Goal: Check status: Check status

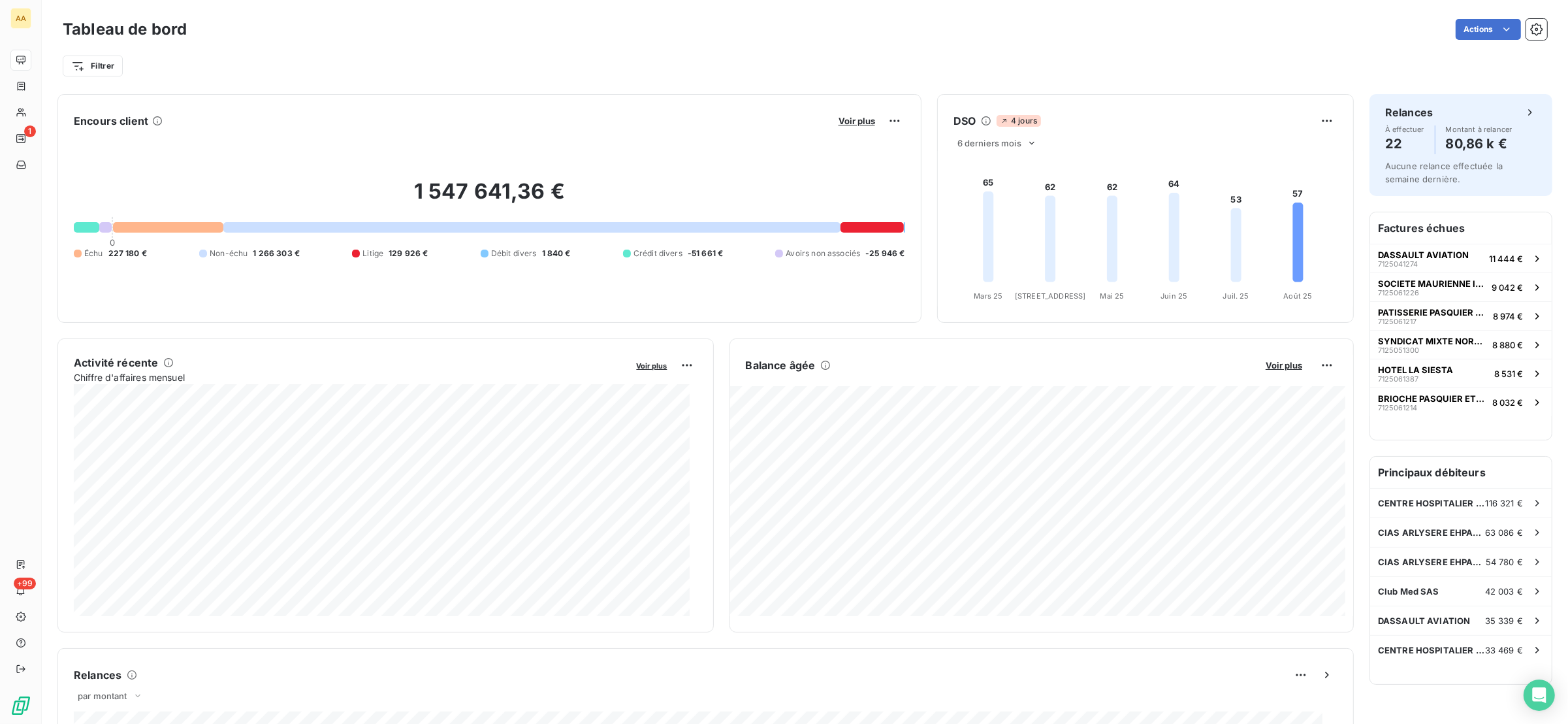
drag, startPoint x: 197, startPoint y: 675, endPoint x: 171, endPoint y: 666, distance: 27.5
click at [171, 666] on div "Relances" at bounding box center [705, 674] width 1264 height 21
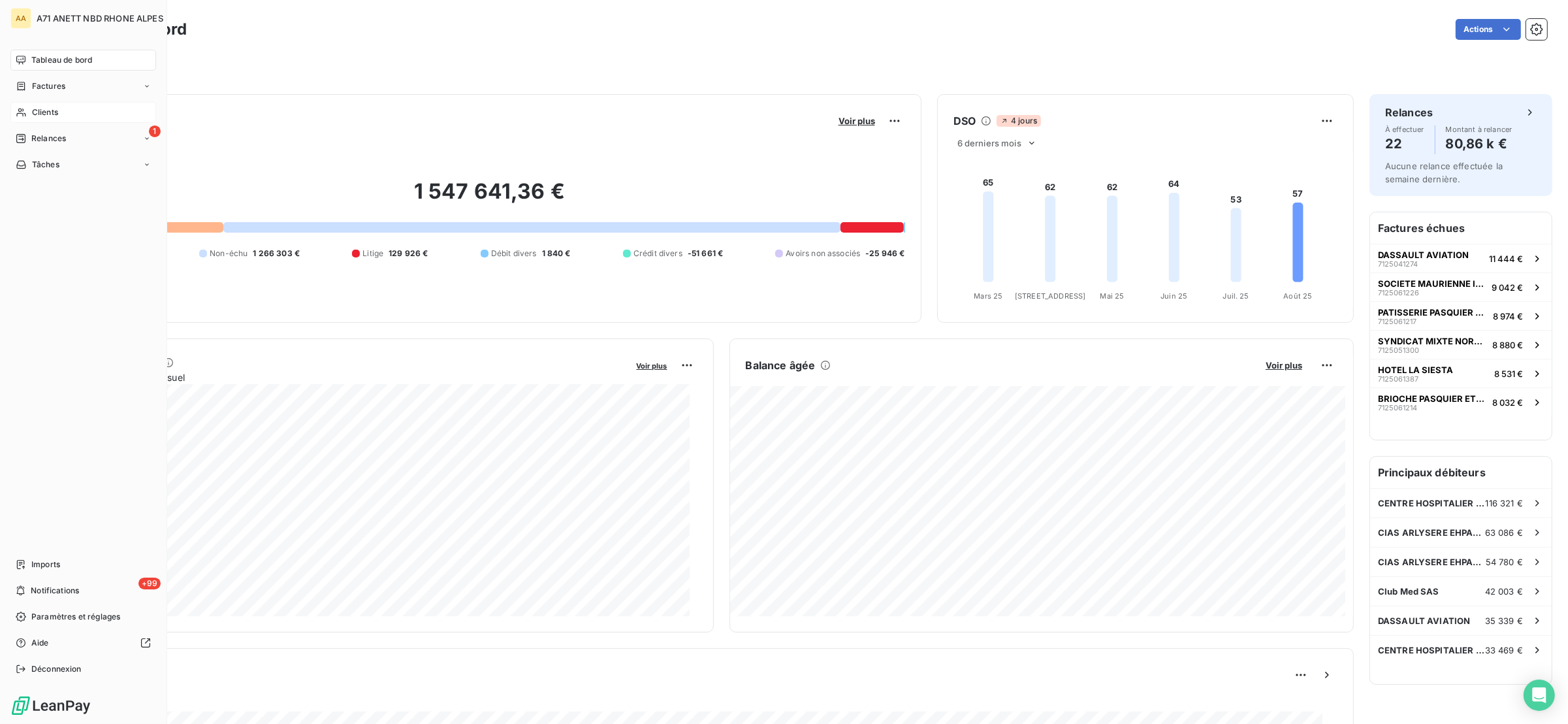
click at [41, 106] on span "Clients" at bounding box center [45, 112] width 26 height 12
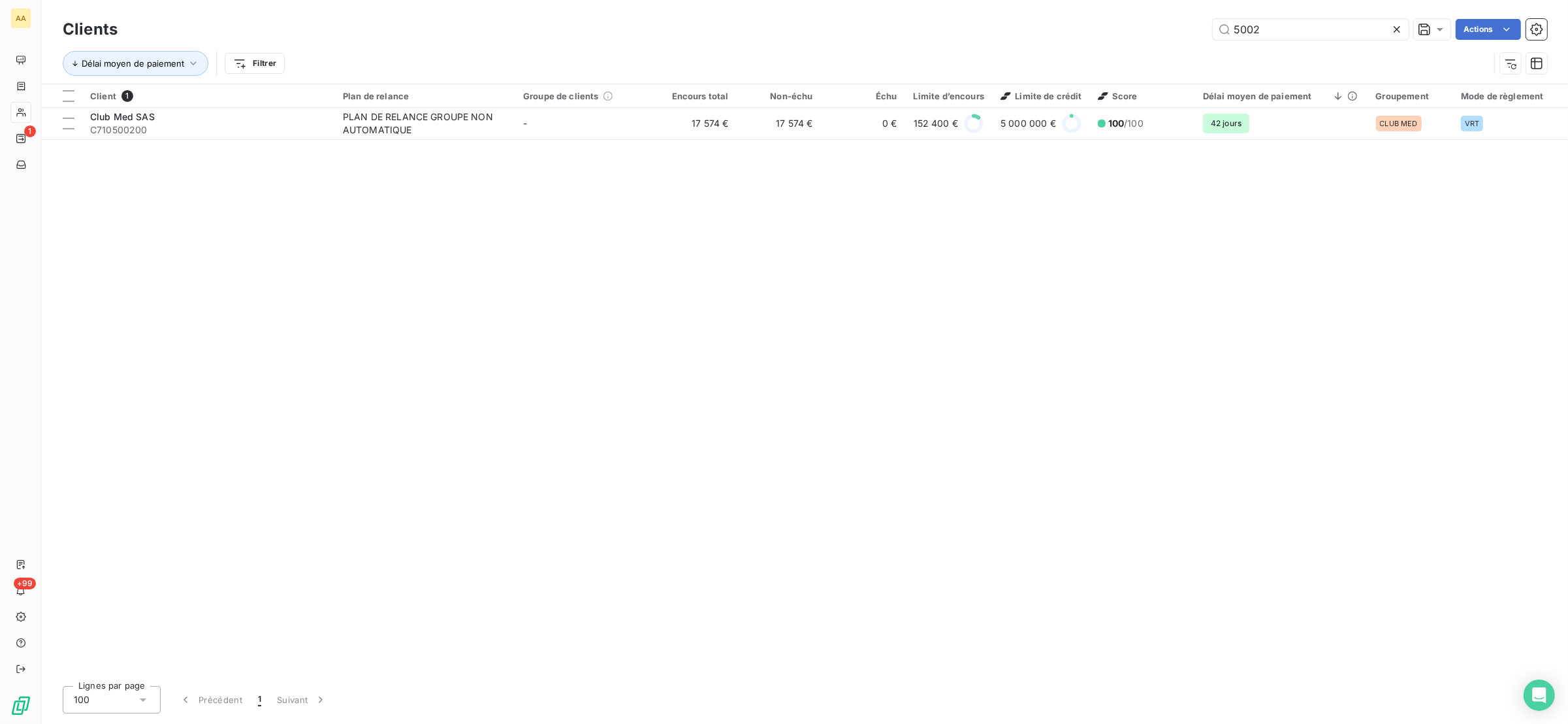
drag, startPoint x: 1357, startPoint y: 21, endPoint x: 1132, endPoint y: 28, distance: 225.1
click at [1133, 26] on div "5002 Actions" at bounding box center [840, 29] width 1413 height 21
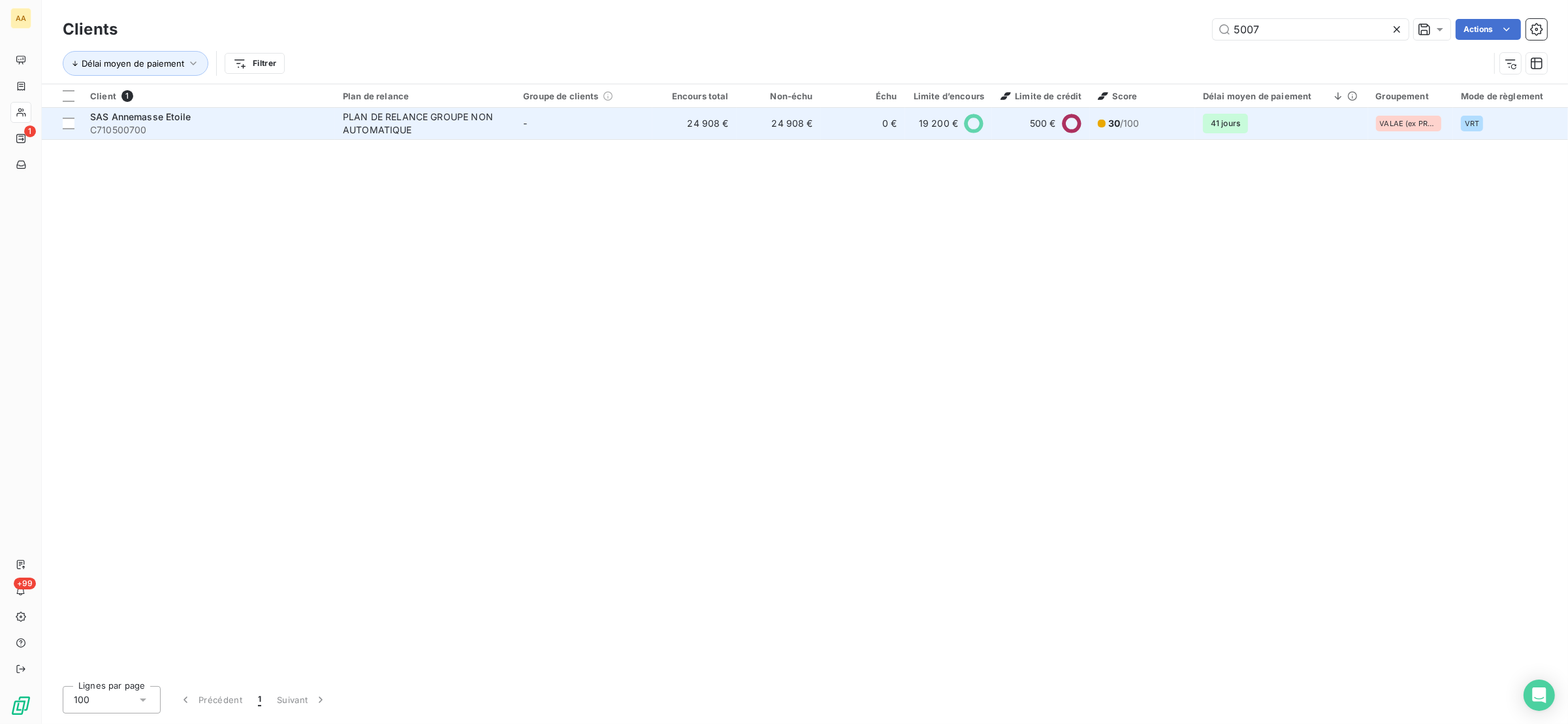
type input "5007"
click at [427, 112] on div "PLAN DE RELANCE GROUPE NON AUTOMATIQUE" at bounding box center [424, 123] width 163 height 26
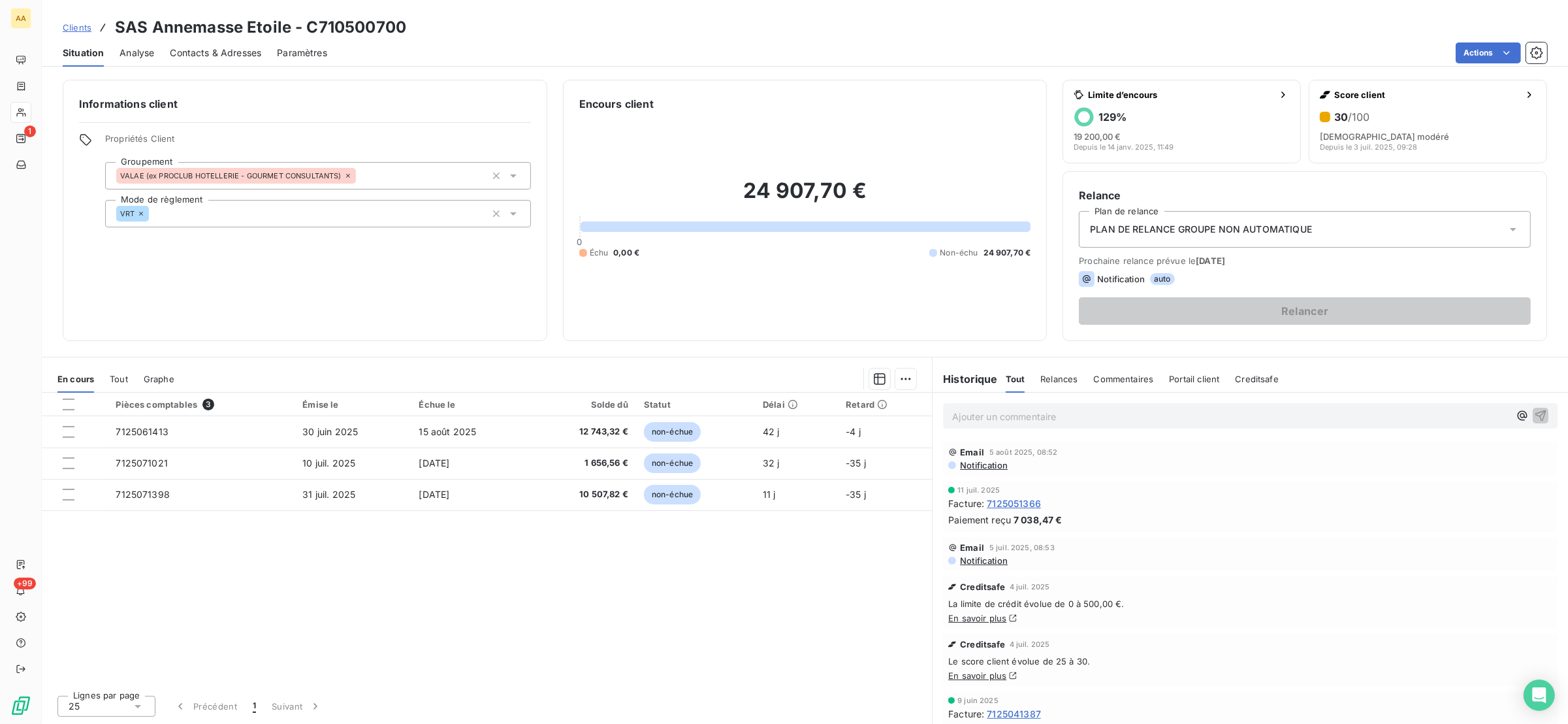
click at [112, 378] on span "Tout" at bounding box center [118, 379] width 18 height 11
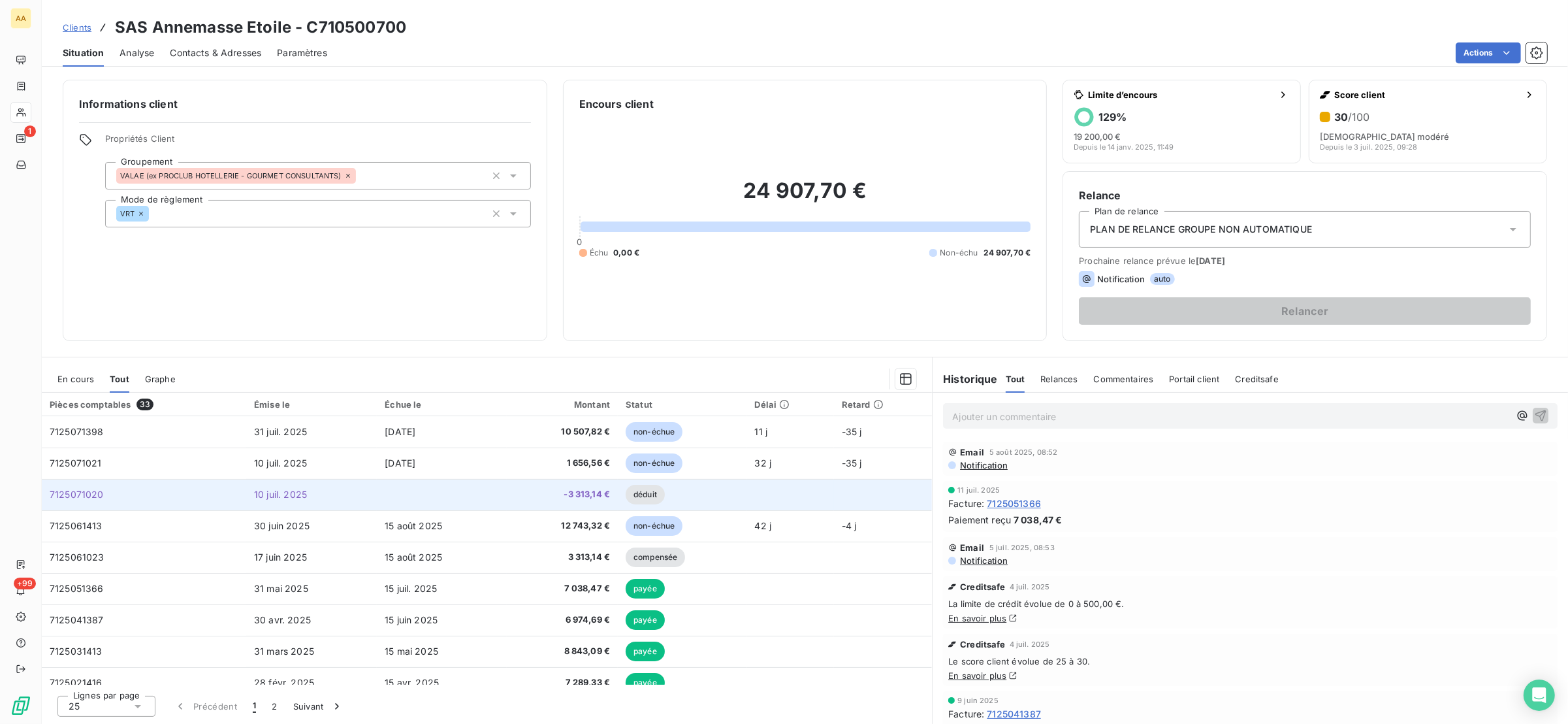
click at [574, 485] on td "-3 313,14 €" at bounding box center [562, 494] width 112 height 31
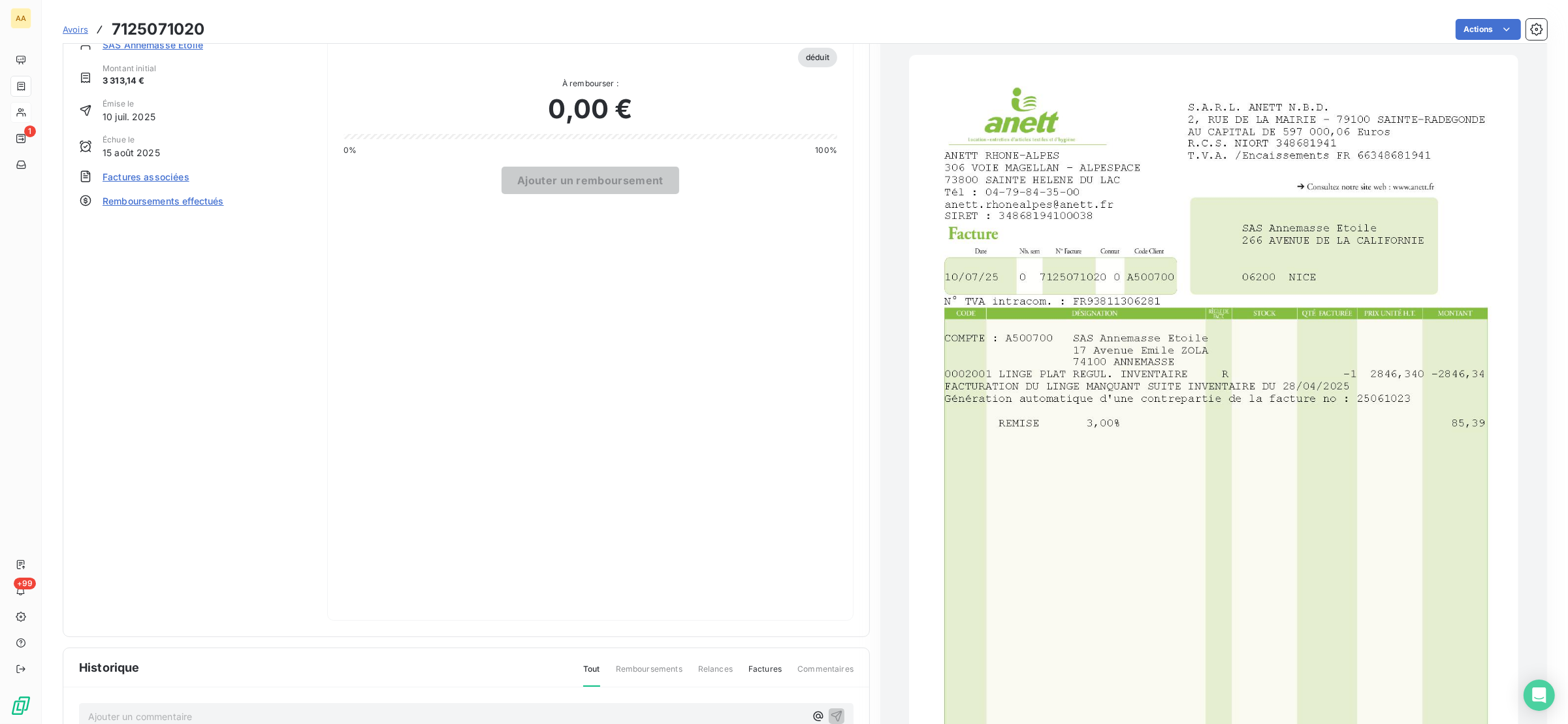
scroll to position [2, 0]
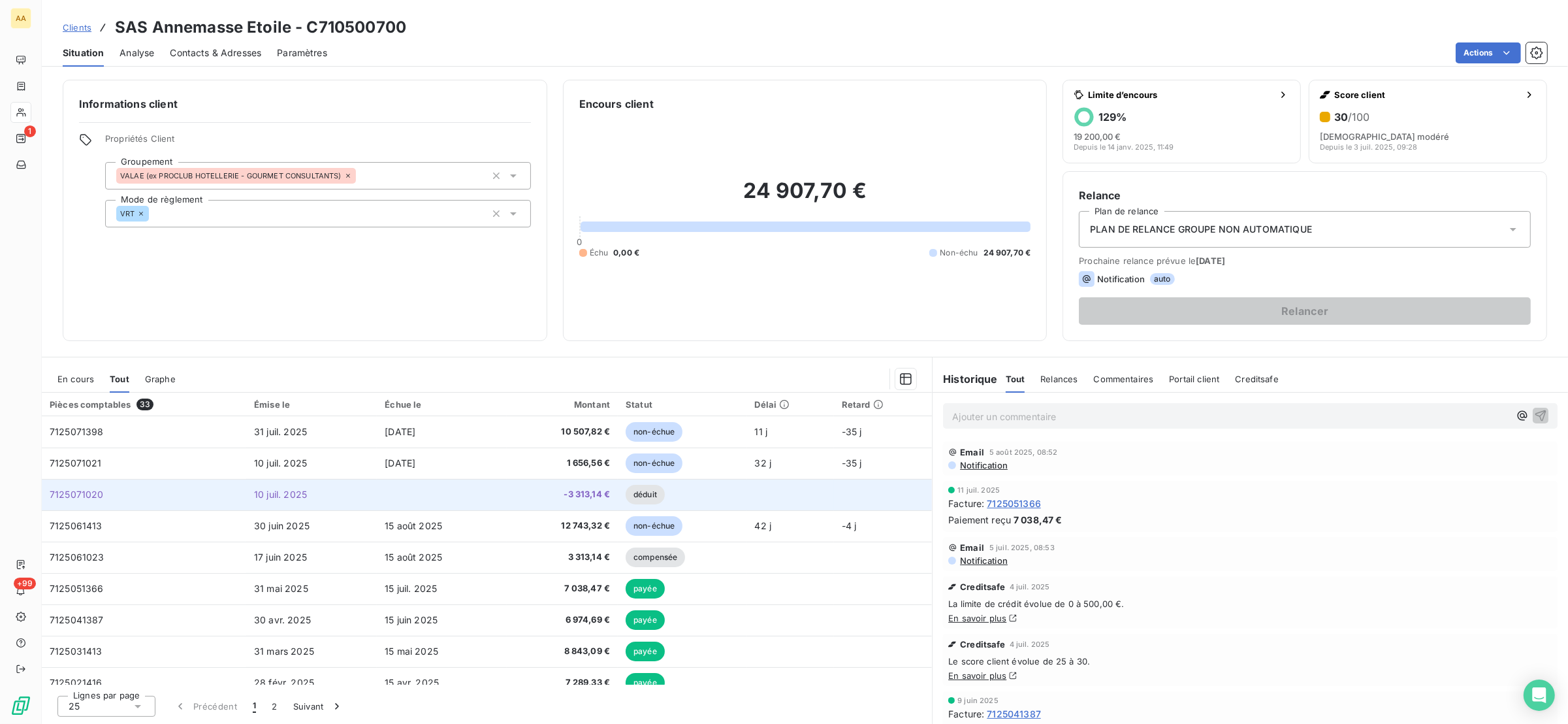
click at [585, 499] on span "-3 313,14 €" at bounding box center [562, 494] width 96 height 13
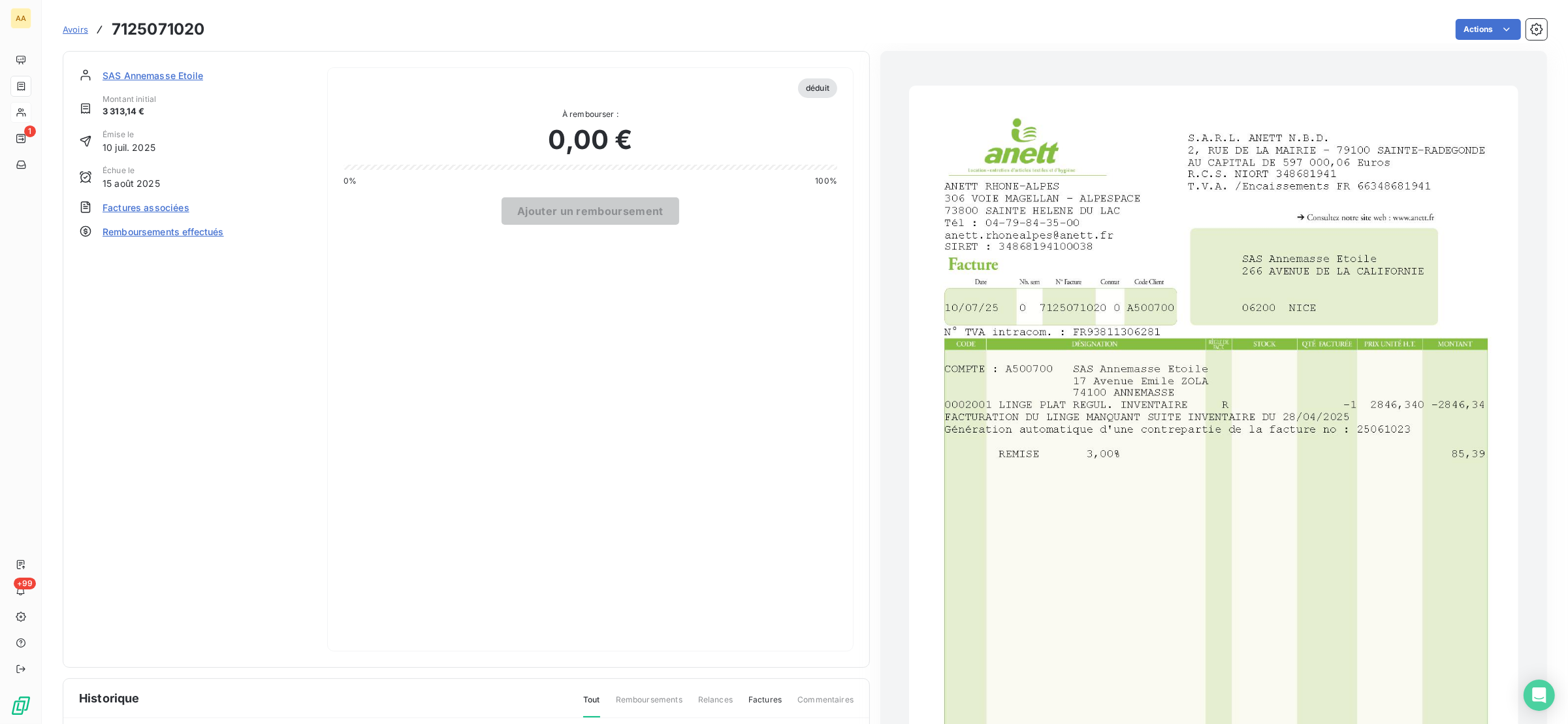
click at [1332, 294] on img "button" at bounding box center [1213, 516] width 609 height 861
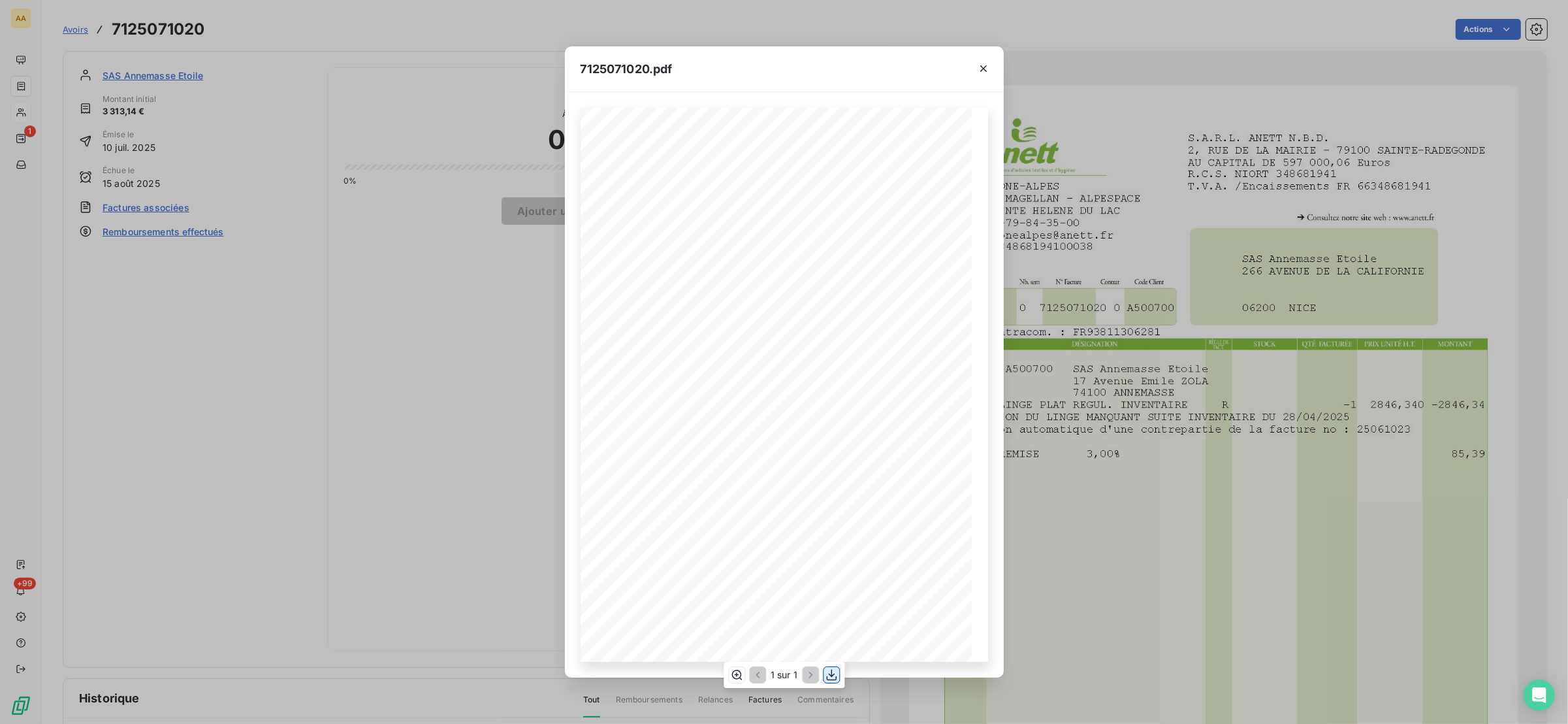
click at [836, 674] on icon "button" at bounding box center [831, 675] width 13 height 13
click at [830, 671] on icon "button" at bounding box center [831, 675] width 13 height 13
click at [988, 62] on icon "button" at bounding box center [983, 69] width 13 height 13
